Goal: Book appointment/travel/reservation

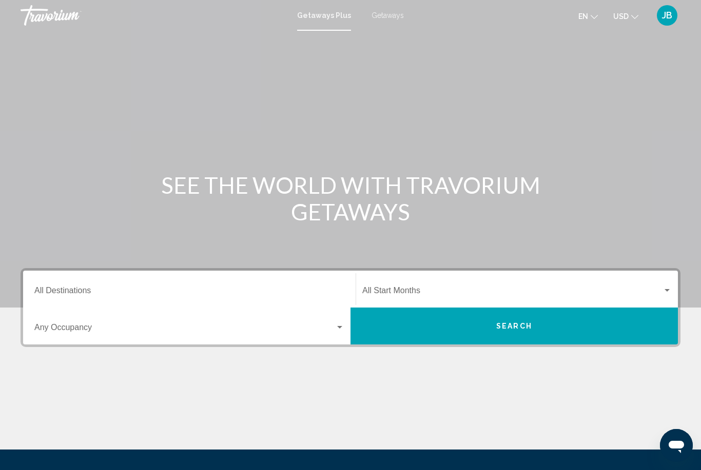
click at [53, 284] on div "Destination All Destinations" at bounding box center [189, 289] width 310 height 32
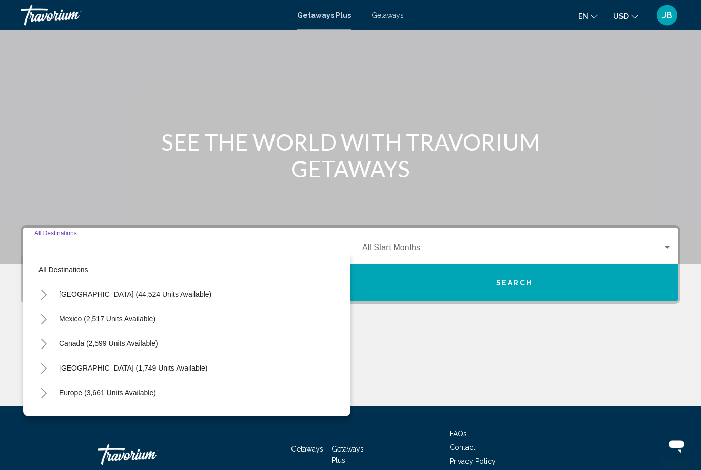
scroll to position [105, 0]
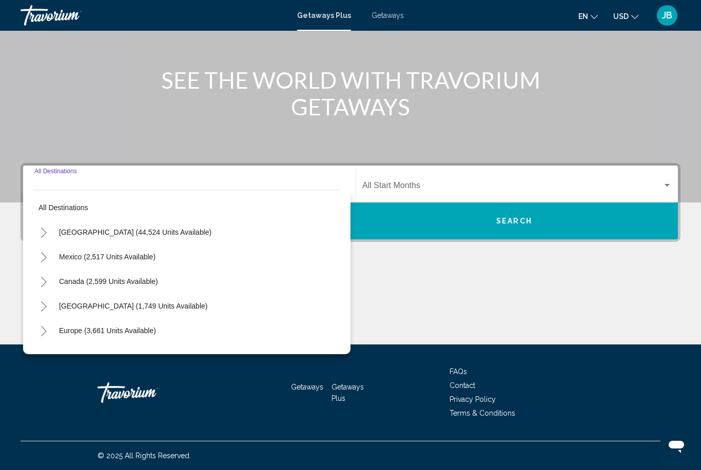
click at [104, 175] on div "Destination All Destinations" at bounding box center [189, 184] width 310 height 32
click at [125, 183] on input "Destination All Destinations" at bounding box center [189, 187] width 310 height 9
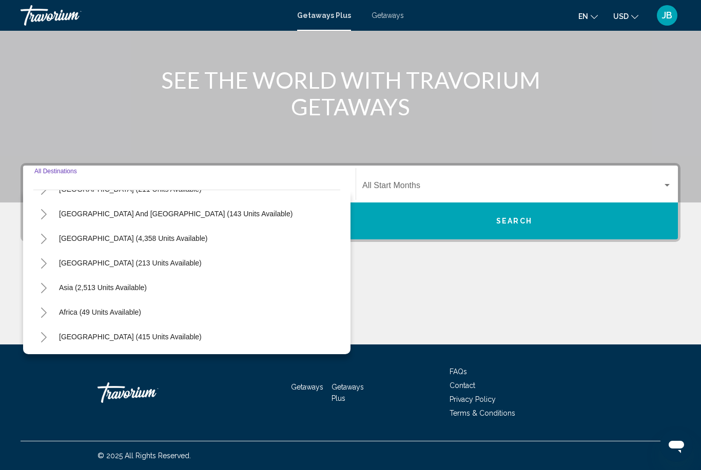
scroll to position [166, 0]
click at [42, 289] on icon "Toggle Asia (2,513 units available)" at bounding box center [44, 288] width 8 height 10
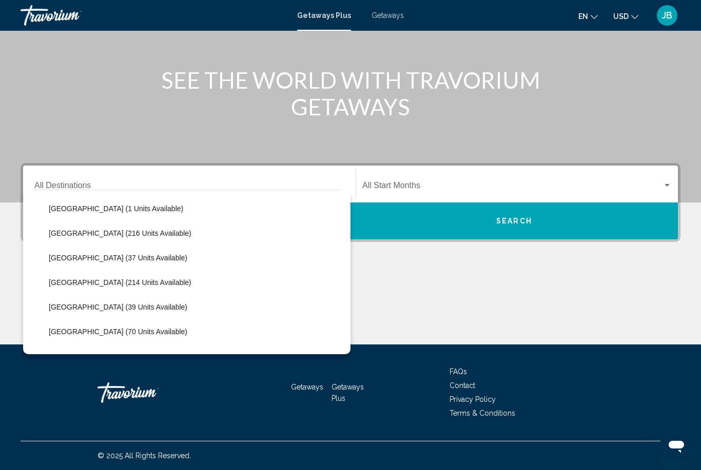
scroll to position [396, 0]
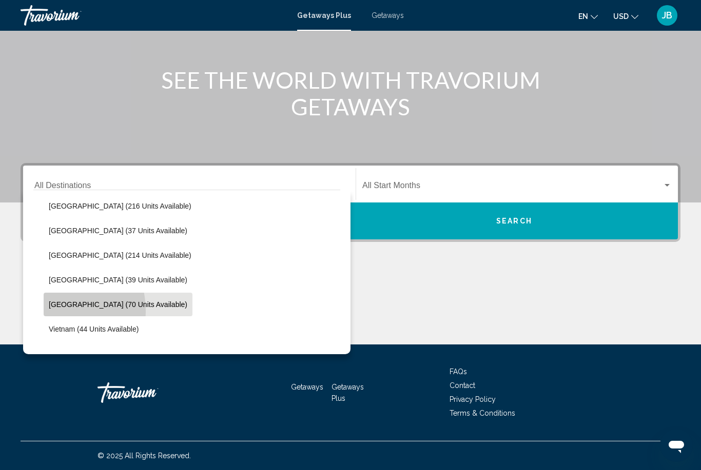
click at [46, 312] on button "[GEOGRAPHIC_DATA] (70 units available)" at bounding box center [118, 305] width 149 height 24
type input "**********"
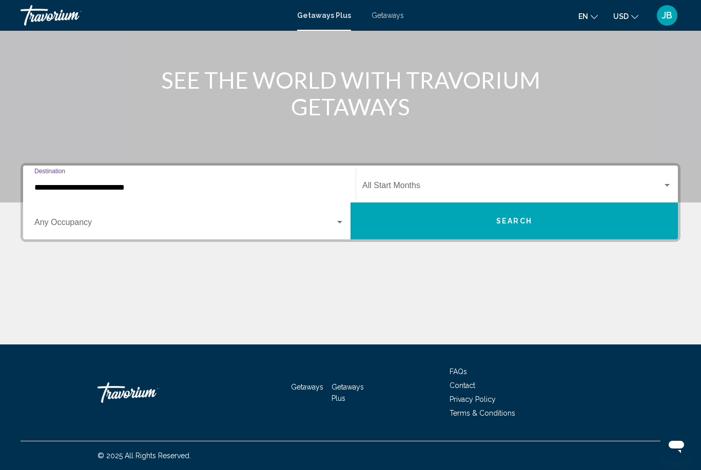
click at [405, 217] on button "Search" at bounding box center [513, 221] width 327 height 37
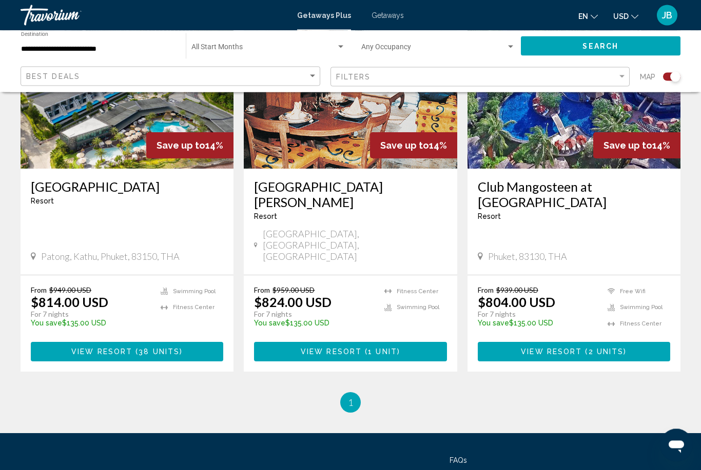
scroll to position [835, 0]
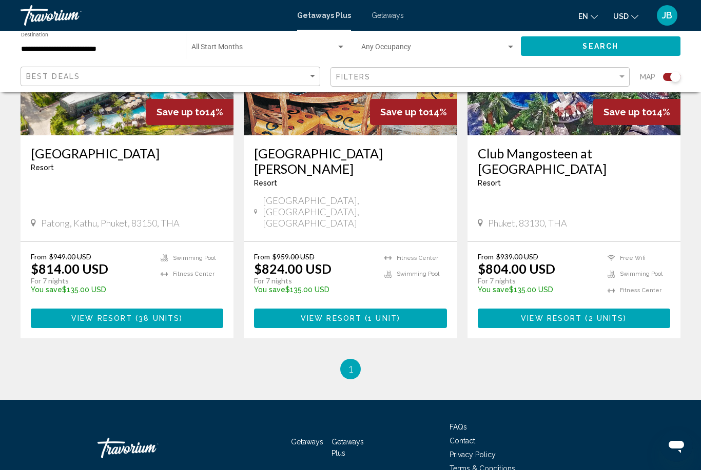
click at [522, 218] on span "Phuket, 83130, THA" at bounding box center [527, 223] width 79 height 11
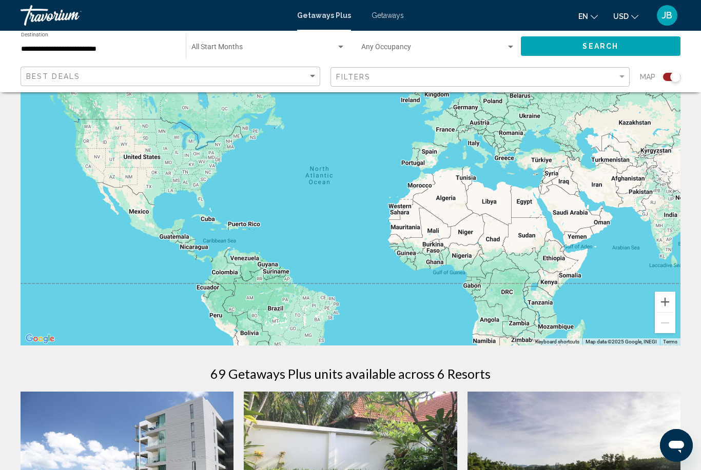
scroll to position [0, 0]
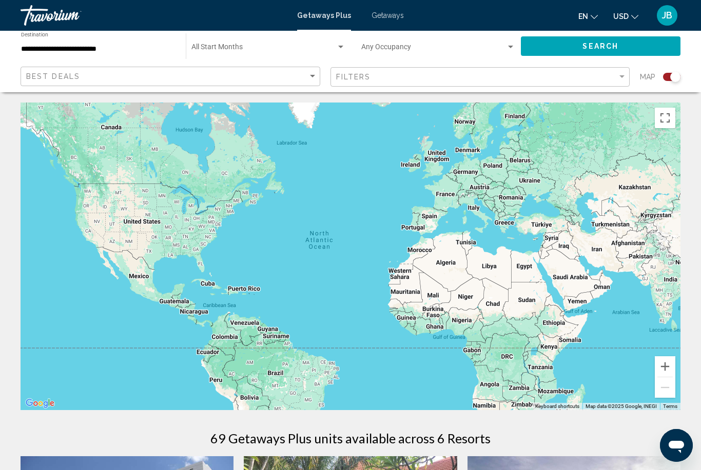
click at [27, 52] on input "**********" at bounding box center [98, 49] width 154 height 8
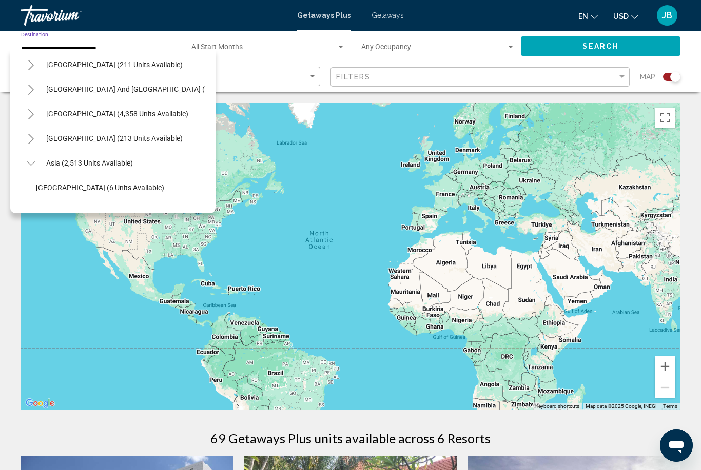
scroll to position [146, 0]
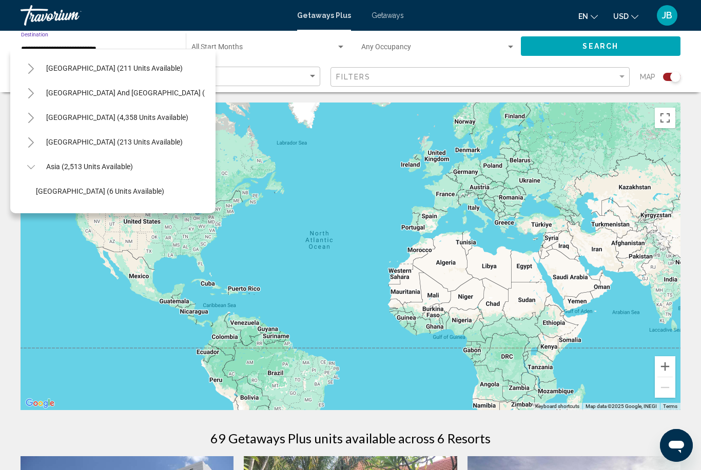
click at [30, 176] on button "Toggle Asia (2,513 units available)" at bounding box center [31, 166] width 21 height 21
click at [32, 146] on icon "Toggle Central America (213 units available)" at bounding box center [31, 142] width 8 height 10
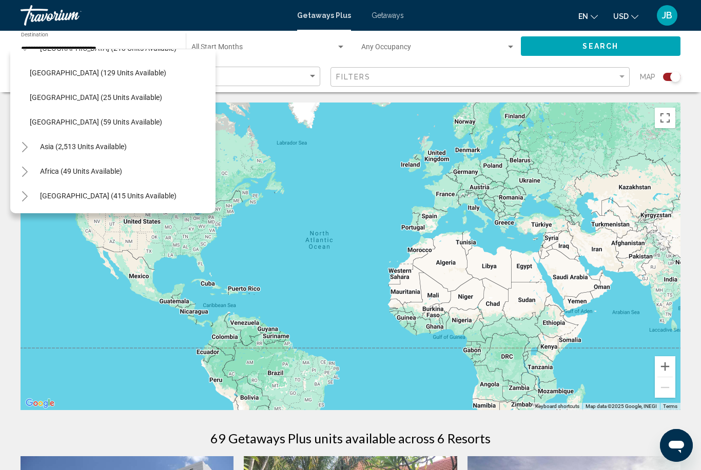
scroll to position [240, 6]
click at [45, 130] on button "[GEOGRAPHIC_DATA] (59 units available)" at bounding box center [96, 122] width 143 height 24
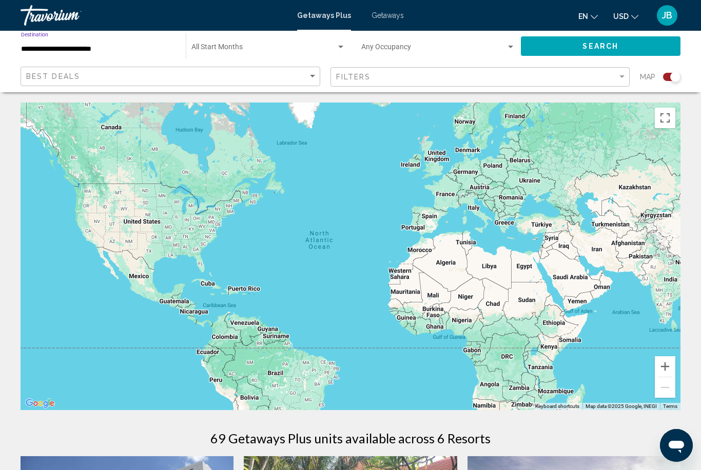
click at [536, 45] on button "Search" at bounding box center [601, 45] width 160 height 19
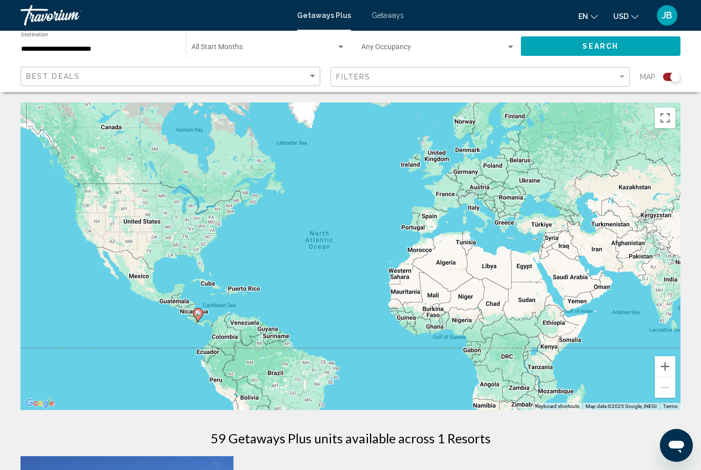
click at [30, 52] on input "**********" at bounding box center [98, 49] width 154 height 8
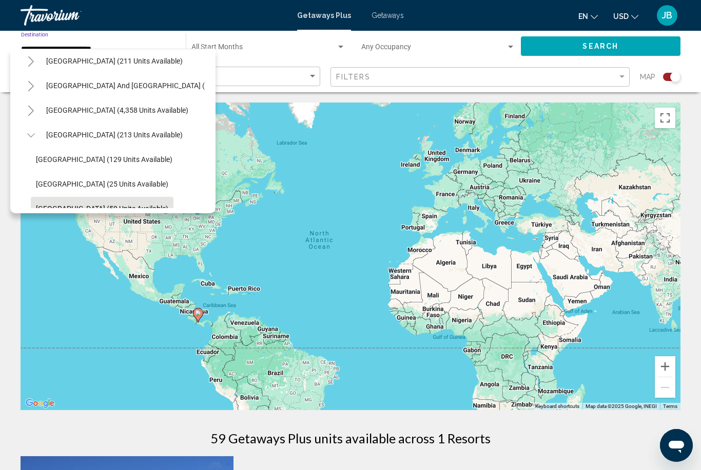
scroll to position [153, 0]
click at [42, 163] on span "[GEOGRAPHIC_DATA] (129 units available)" at bounding box center [104, 159] width 136 height 8
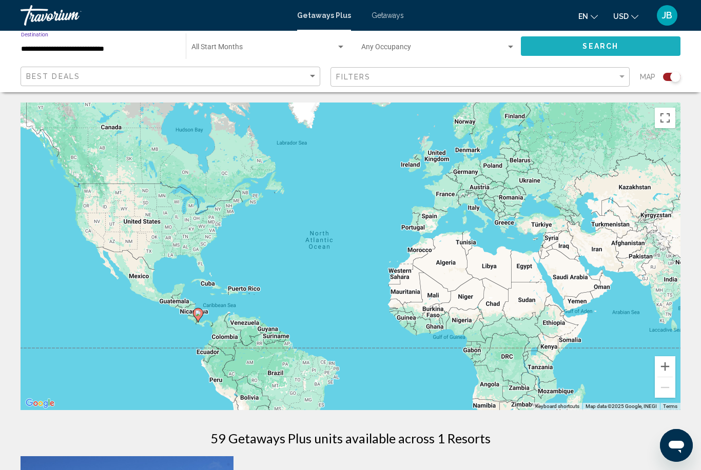
click at [544, 52] on button "Search" at bounding box center [601, 45] width 160 height 19
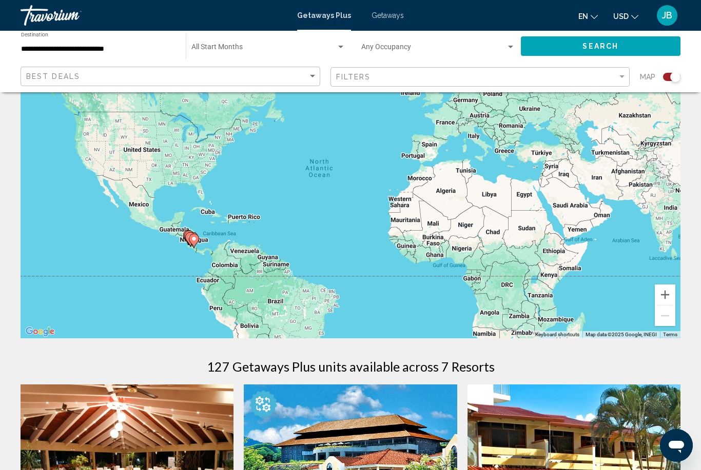
scroll to position [44, 0]
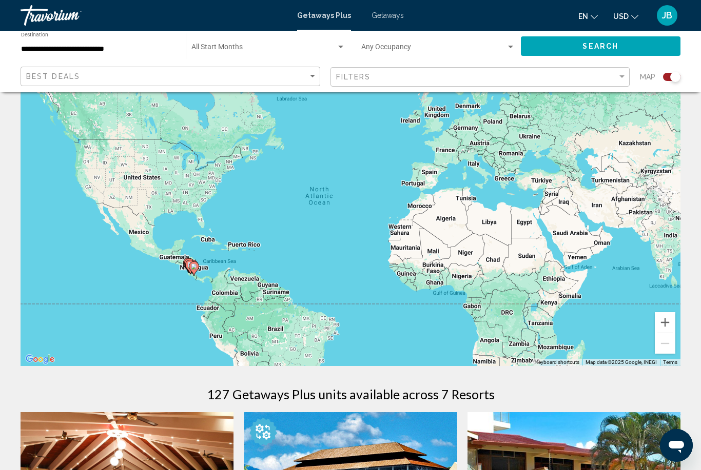
click at [26, 47] on input "**********" at bounding box center [98, 49] width 154 height 8
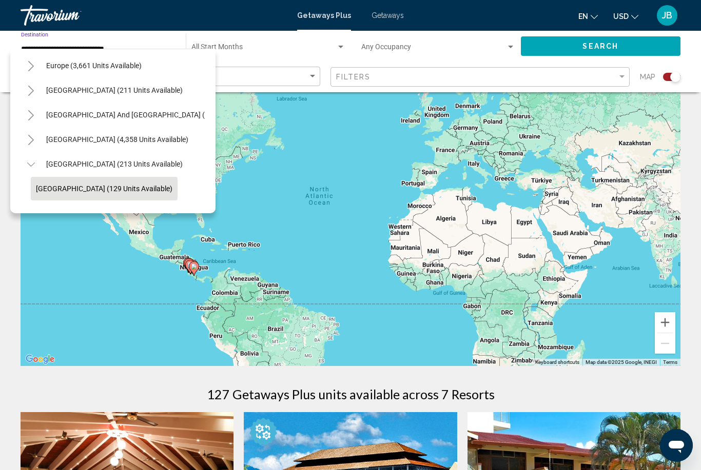
scroll to position [123, 0]
click at [32, 162] on icon "Toggle Central America (213 units available)" at bounding box center [31, 166] width 8 height 10
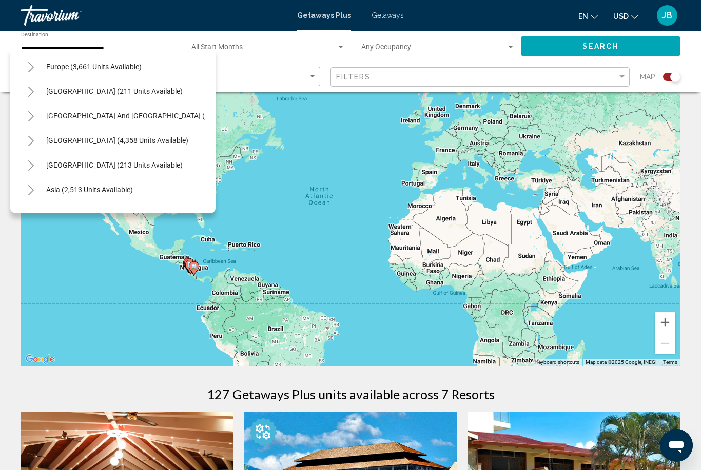
click at [32, 139] on icon "Toggle South America (4,358 units available)" at bounding box center [31, 141] width 8 height 10
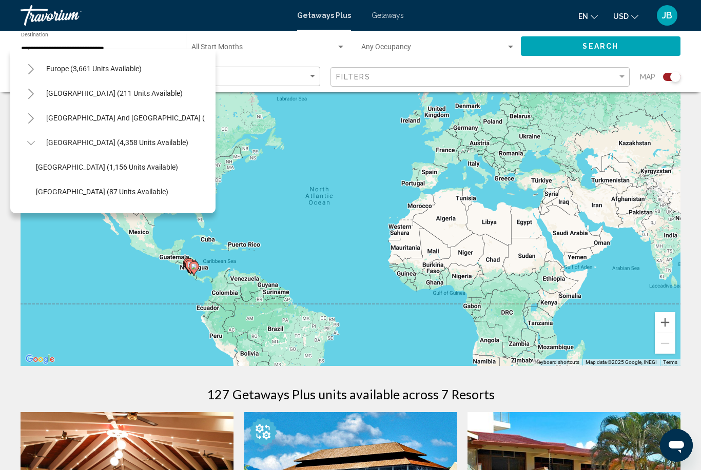
scroll to position [121, 0]
click at [28, 140] on icon "Toggle South America (4,358 units available)" at bounding box center [31, 144] width 8 height 10
click at [34, 118] on icon "Toggle South Pacific and Oceania (143 units available)" at bounding box center [31, 119] width 8 height 10
click at [27, 116] on icon "Toggle South Pacific and Oceania (143 units available)" at bounding box center [31, 119] width 8 height 10
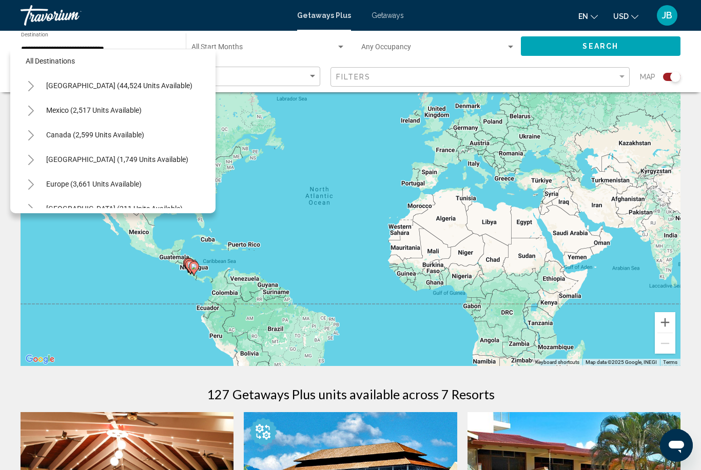
scroll to position [0, 0]
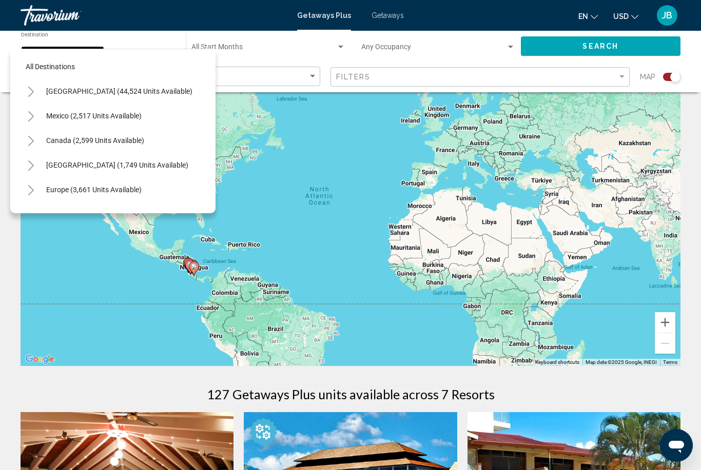
click at [29, 165] on icon "Toggle Caribbean & Atlantic Islands (1,749 units available)" at bounding box center [31, 166] width 8 height 10
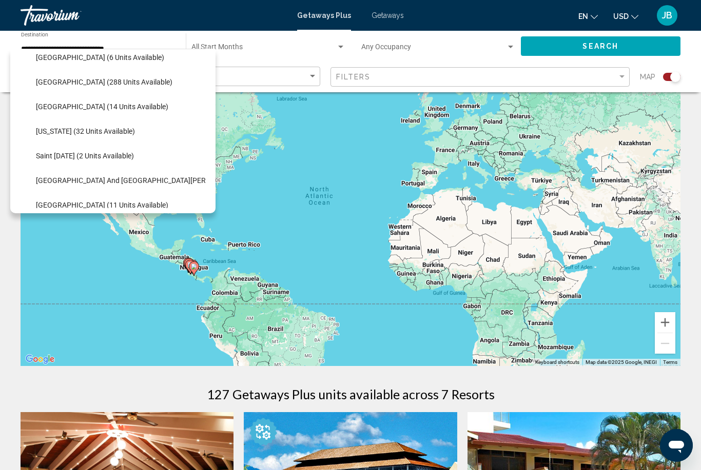
scroll to position [182, 0]
click at [39, 87] on button "[GEOGRAPHIC_DATA] (288 units available)" at bounding box center [104, 82] width 147 height 24
type input "**********"
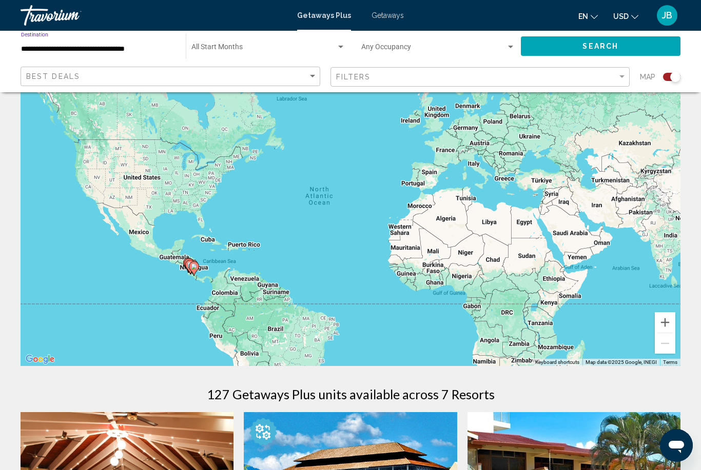
click at [554, 43] on button "Search" at bounding box center [601, 45] width 160 height 19
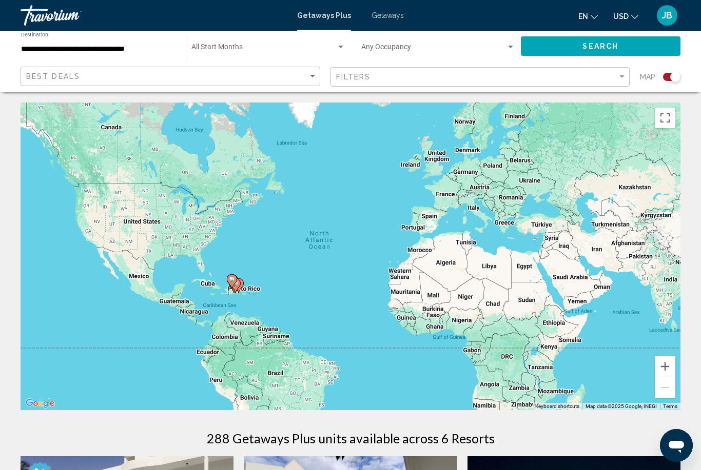
click at [377, 18] on span "Getaways" at bounding box center [387, 15] width 32 height 8
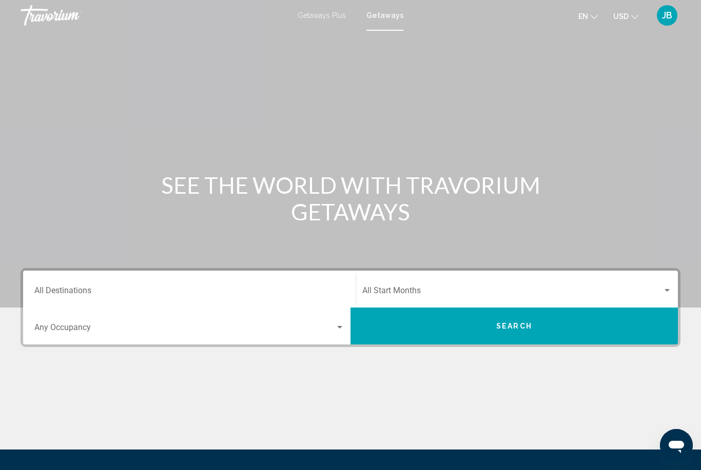
click at [450, 333] on button "Search" at bounding box center [513, 326] width 327 height 37
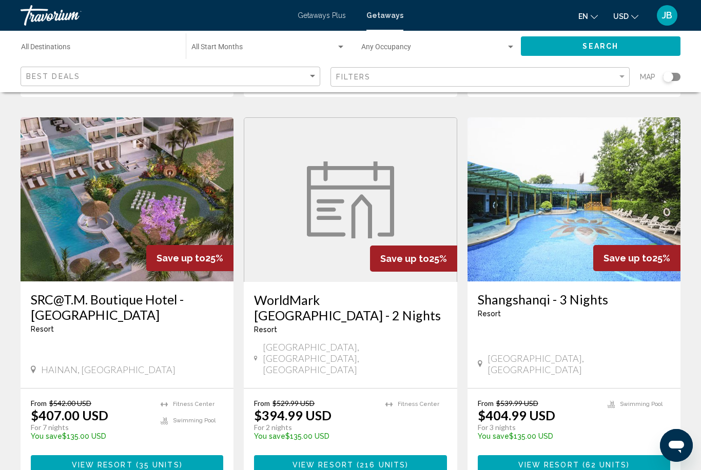
scroll to position [1232, 0]
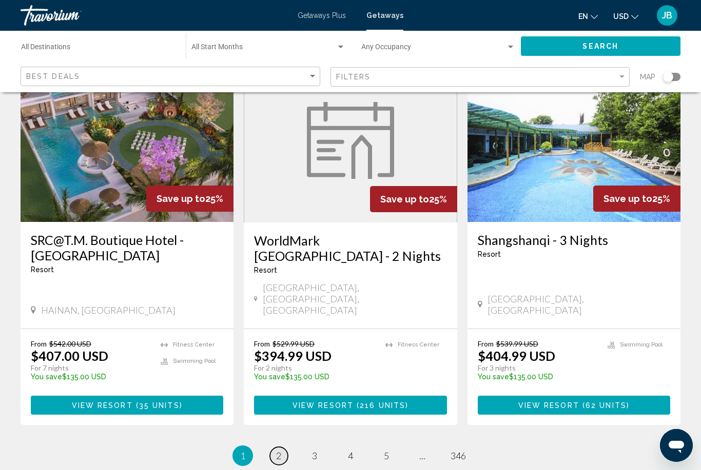
click at [281, 450] on span "2" at bounding box center [278, 455] width 5 height 11
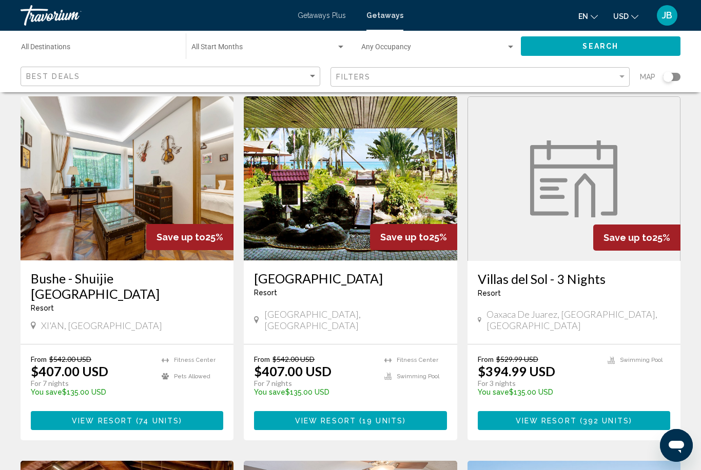
scroll to position [783, 0]
